Goal: Task Accomplishment & Management: Use online tool/utility

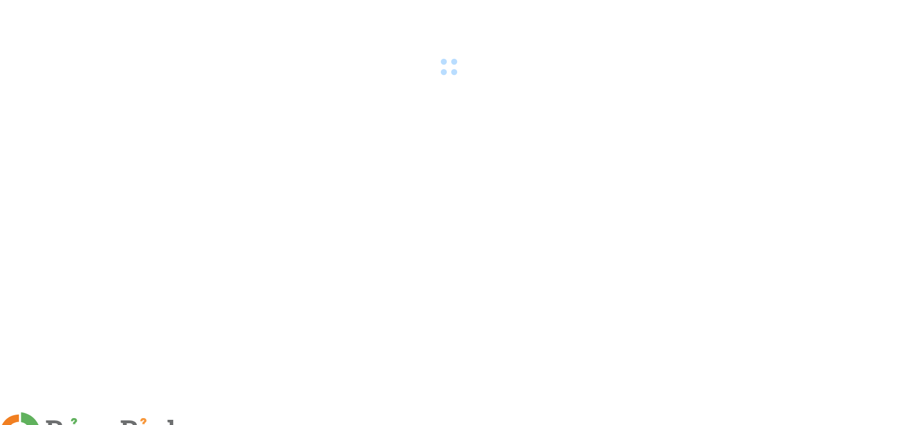
click at [212, 425] on span at bounding box center [199, 433] width 28 height 12
click at [212, 425] on img at bounding box center [208, 432] width 7 height 7
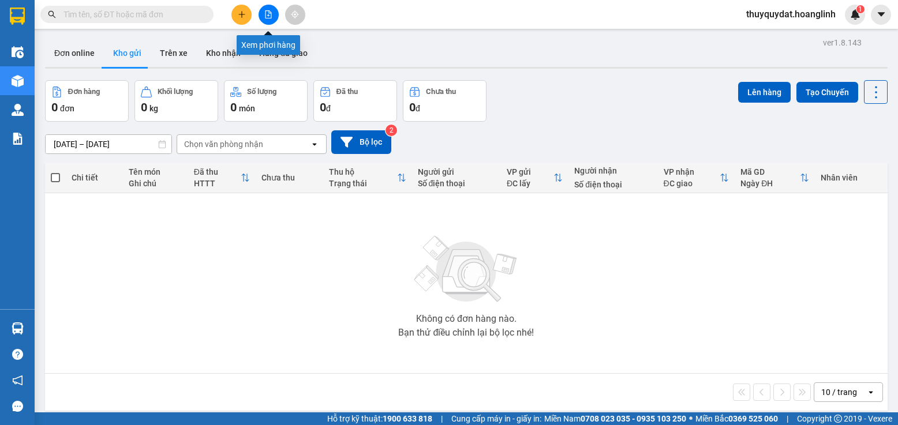
click at [264, 12] on icon "file-add" at bounding box center [268, 14] width 8 height 8
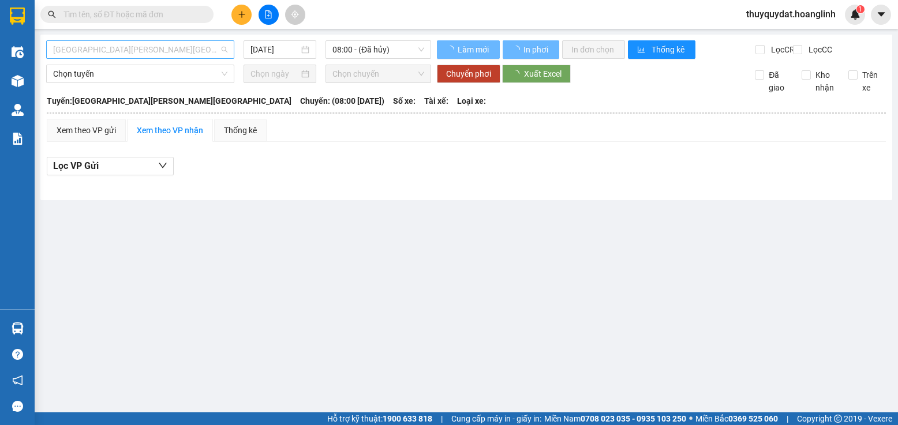
click at [155, 51] on span "[GEOGRAPHIC_DATA][PERSON_NAME][GEOGRAPHIC_DATA]" at bounding box center [140, 49] width 174 height 17
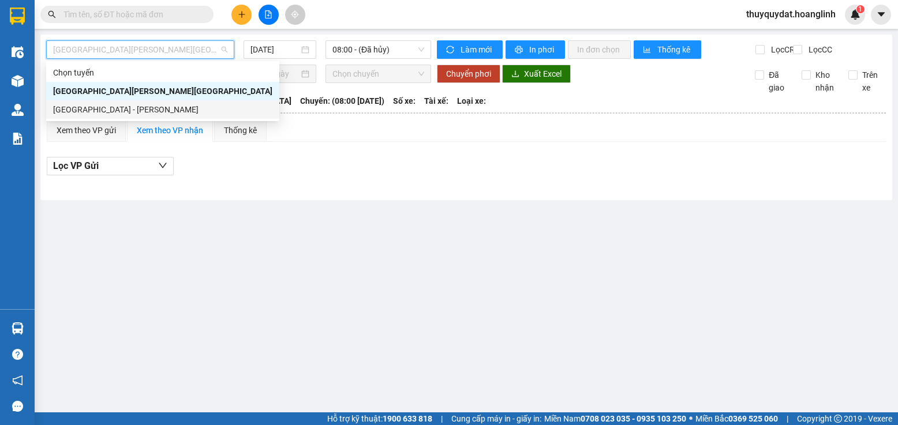
click at [122, 109] on div "[GEOGRAPHIC_DATA] - [PERSON_NAME]" at bounding box center [162, 109] width 219 height 13
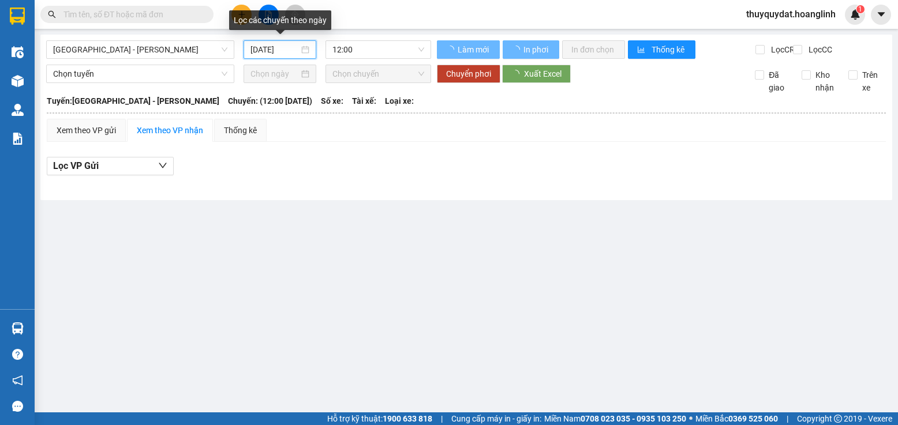
click at [271, 53] on input "[DATE]" at bounding box center [274, 49] width 48 height 13
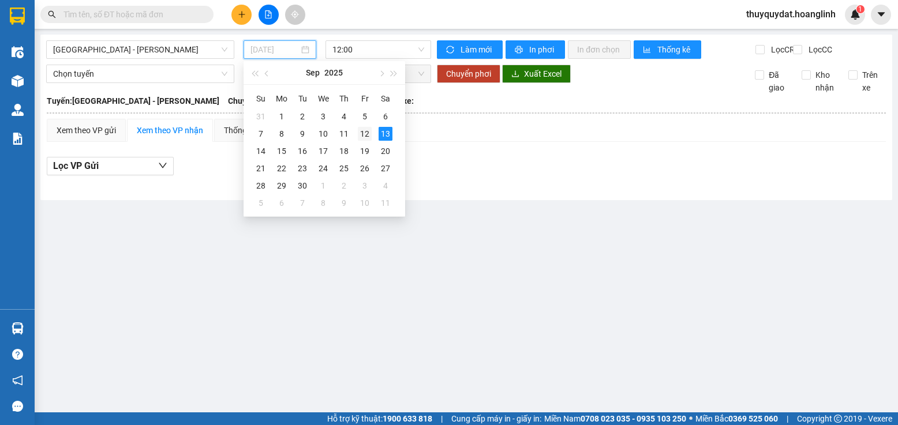
click at [363, 131] on div "12" at bounding box center [365, 134] width 14 height 14
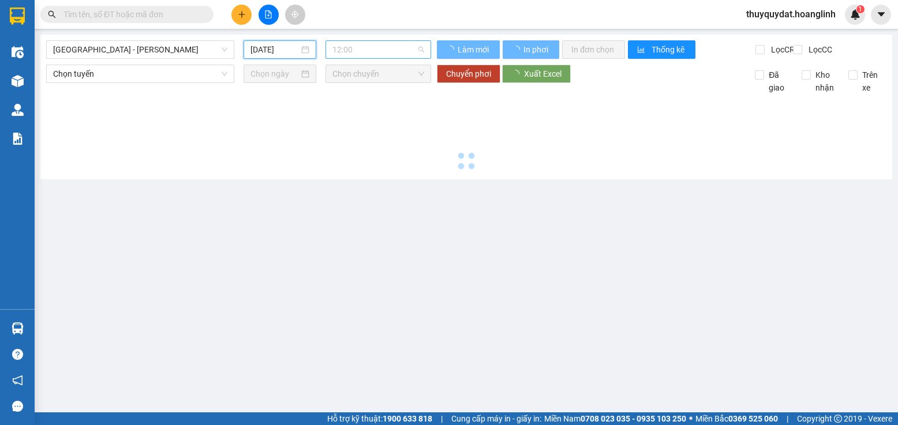
click at [399, 50] on span "12:00" at bounding box center [378, 49] width 92 height 17
type input "[DATE]"
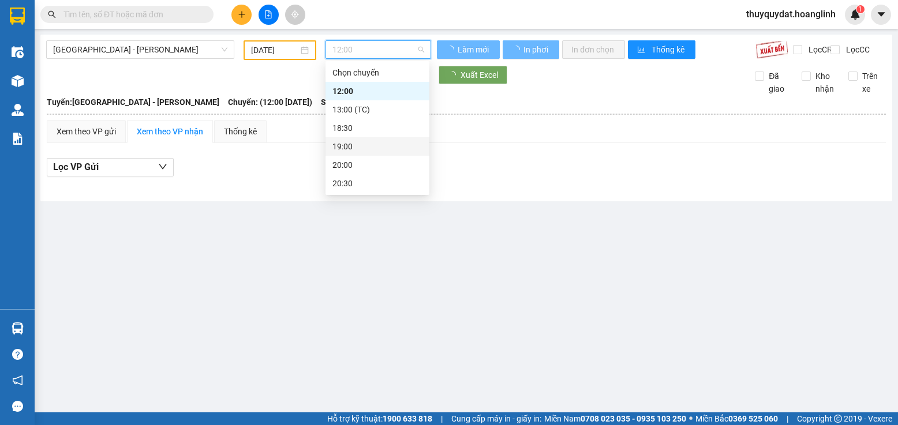
click at [362, 144] on div "19:00" at bounding box center [377, 146] width 90 height 13
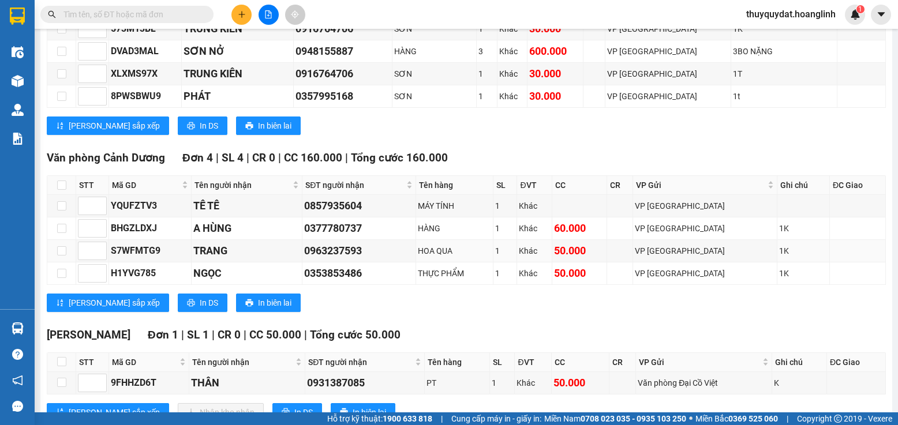
scroll to position [1089, 0]
